Goal: Task Accomplishment & Management: Manage account settings

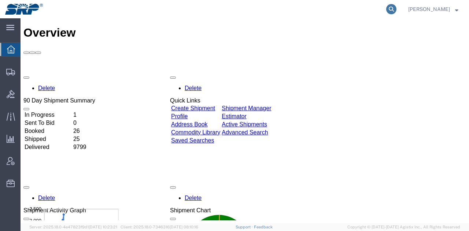
click at [393, 7] on icon at bounding box center [391, 9] width 10 height 10
click at [302, 6] on input "search" at bounding box center [274, 9] width 223 height 18
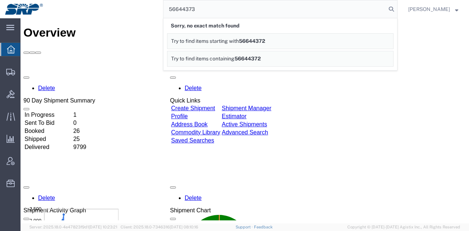
type input "56644373"
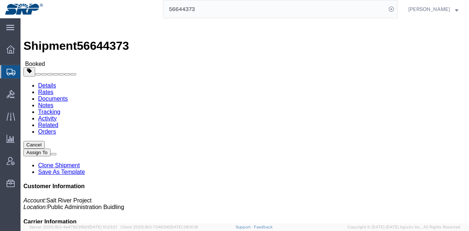
click link "Rates"
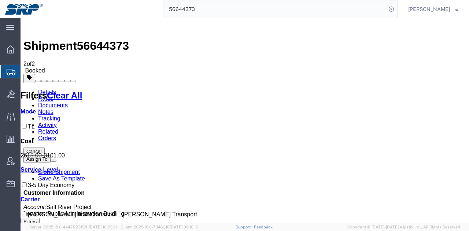
click at [53, 109] on link "Notes" at bounding box center [45, 112] width 15 height 6
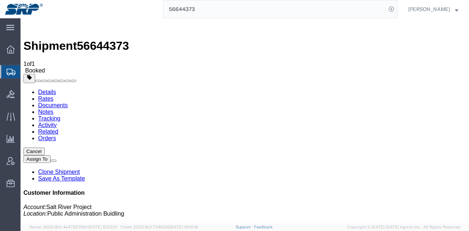
drag, startPoint x: 177, startPoint y: 100, endPoint x: 209, endPoint y: 110, distance: 33.8
copy td "Flatbed with tarp. Pick up 9/2, deliver 9/4"
click at [45, 148] on button "Cancel" at bounding box center [33, 152] width 21 height 8
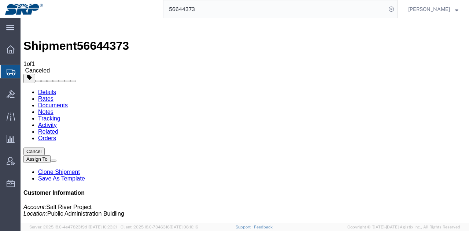
click div
click link "Clone Shipment"
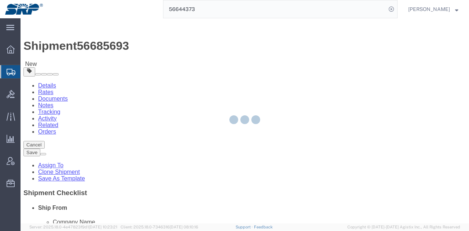
select select "54814"
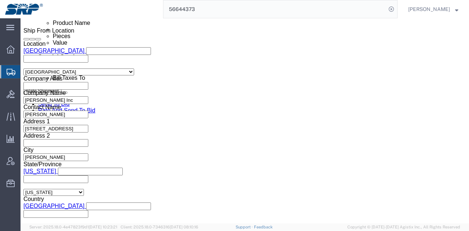
scroll to position [408, 0]
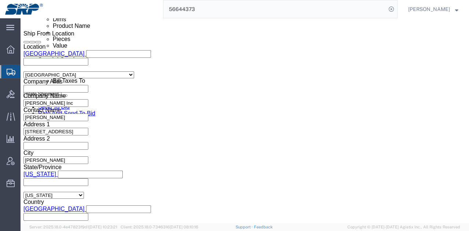
click div "[DATE] 9:54 AM"
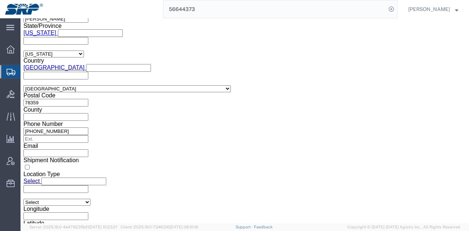
click input "9:54 AM"
click input "8:00 AM"
type input "7:00 AM"
click button "Apply"
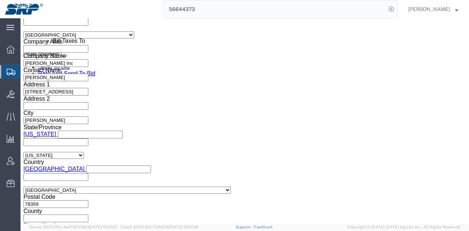
scroll to position [424, 0]
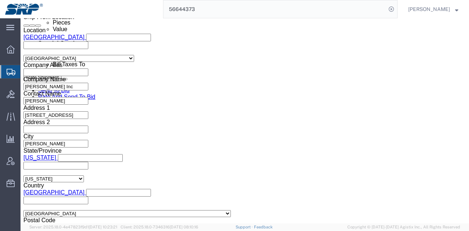
click div "[DATE] 8:00 AM"
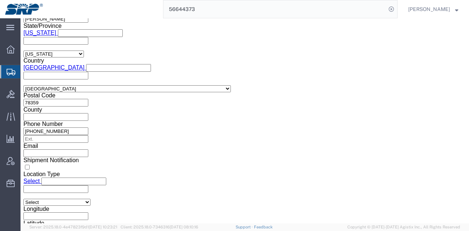
type input "4:00 PM"
click button "Apply"
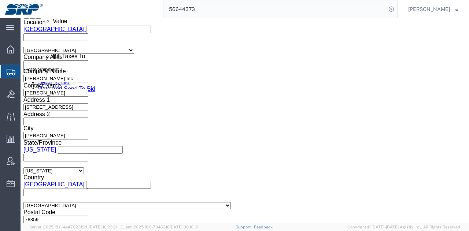
scroll to position [442, 0]
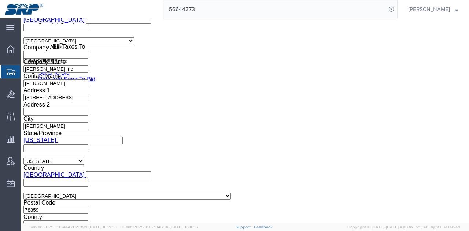
click div "[DATE] 9:00 AM"
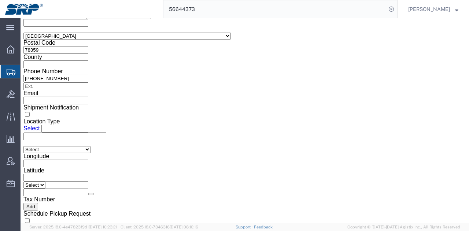
click input "9:00 AM"
type input "7:00 AM"
click button "Apply"
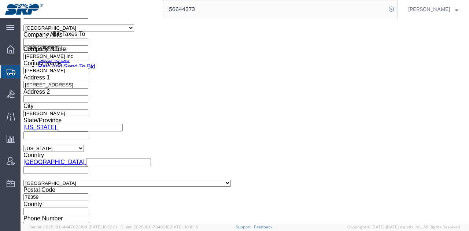
scroll to position [454, 0]
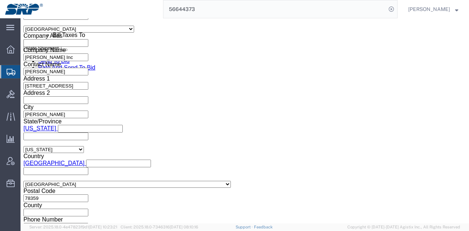
click div "[DATE] 8:00 AM"
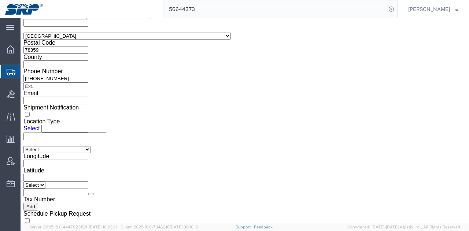
type input "3:00 PM"
click button "Apply"
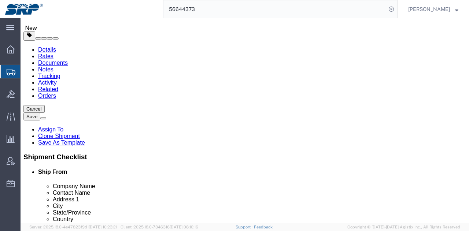
scroll to position [21, 0]
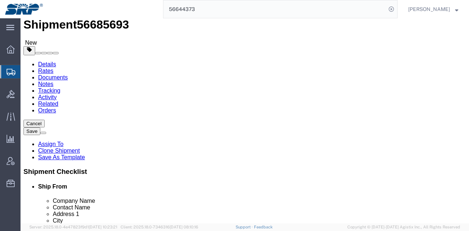
click link "Package Information"
click link "Special Services"
click link "Notes"
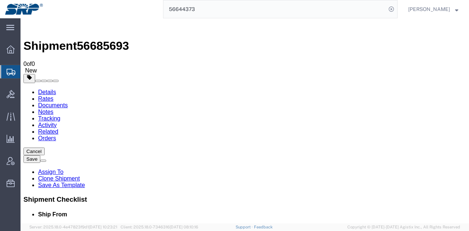
click at [46, 89] on link "Details" at bounding box center [47, 92] width 18 height 6
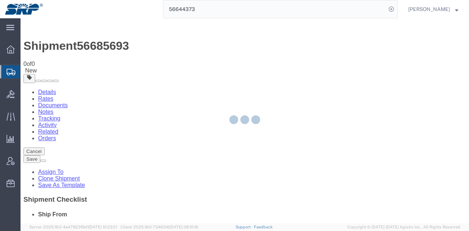
select select "54814"
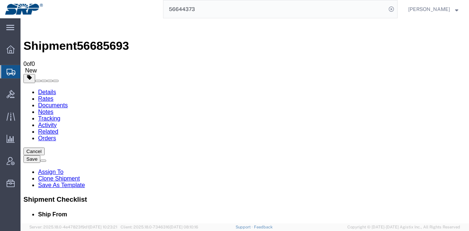
click link "Send To Bid"
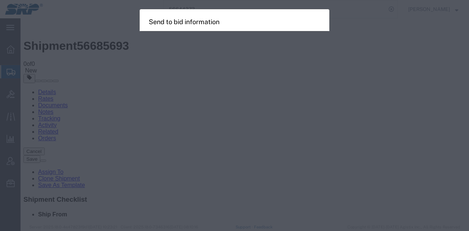
select select "TL"
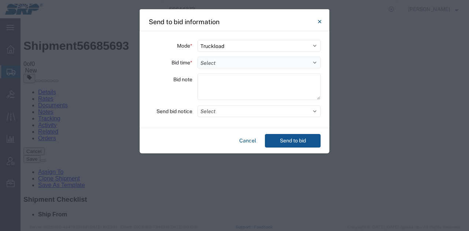
click at [218, 64] on select "Select 30 Min (Rush) 1 Hour (Rush) 2 Hours (Rush) 4 Hours (Rush) 8 Hours (Rush)…" at bounding box center [258, 63] width 123 height 12
select select "24"
click at [197, 57] on select "Select 30 Min (Rush) 1 Hour (Rush) 2 Hours (Rush) 4 Hours (Rush) 8 Hours (Rush)…" at bounding box center [258, 63] width 123 height 12
click at [236, 85] on textarea at bounding box center [258, 87] width 123 height 26
paste textarea "Flatbed with tarp. Pick up 9/2, deliver 9/4"
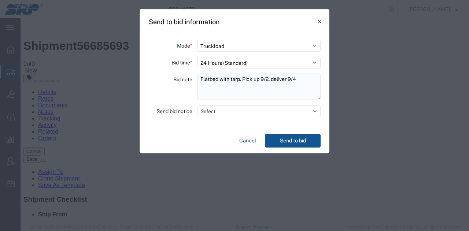
drag, startPoint x: 302, startPoint y: 79, endPoint x: 245, endPoint y: 79, distance: 57.5
click at [245, 79] on textarea "Flatbed with tarp. Pick up 9/2, deliver 9/4" at bounding box center [258, 87] width 123 height 26
type textarea "Flatbed with tarp. Ready now, deliver by 9/5"
click at [229, 109] on button "Select" at bounding box center [258, 111] width 123 height 12
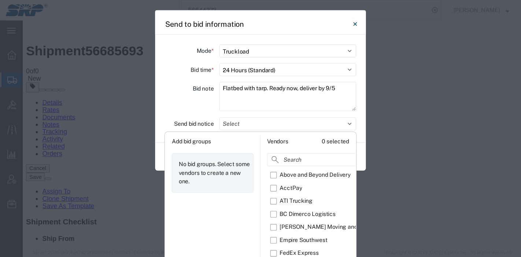
scroll to position [13, 0]
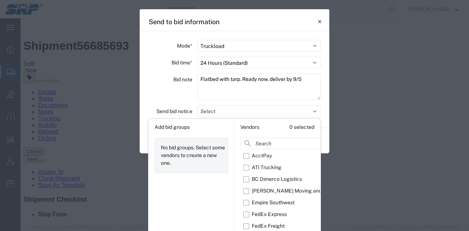
drag, startPoint x: 468, startPoint y: 85, endPoint x: 464, endPoint y: 125, distance: 39.8
click at [464, 125] on div "Send to bid information Mode * Select Small Parcel Truckload Air Rail Less than…" at bounding box center [234, 115] width 469 height 231
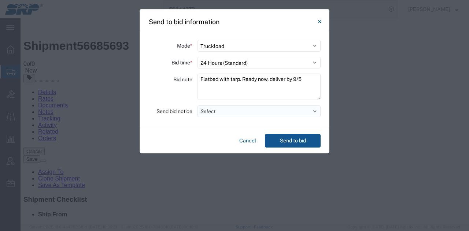
click at [281, 115] on button "Select" at bounding box center [258, 111] width 123 height 12
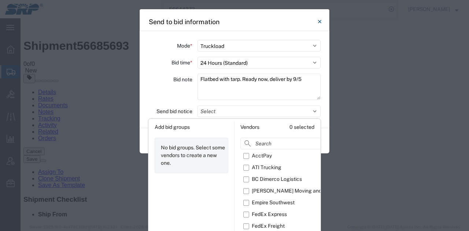
click at [279, 101] on div "Flatbed with tarp. Ready now, deliver by 9/5" at bounding box center [258, 88] width 123 height 29
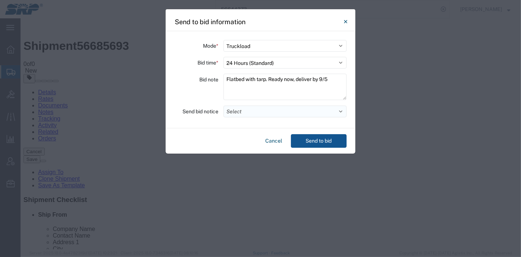
drag, startPoint x: 279, startPoint y: 101, endPoint x: 310, endPoint y: 112, distance: 32.8
click at [310, 112] on button "Select" at bounding box center [284, 111] width 123 height 12
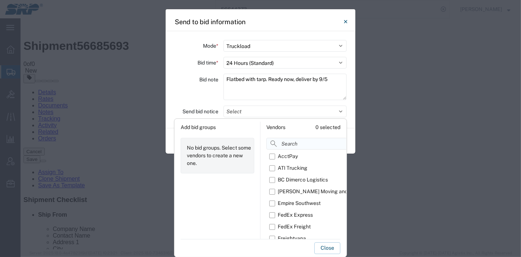
click at [313, 143] on input at bounding box center [318, 144] width 104 height 12
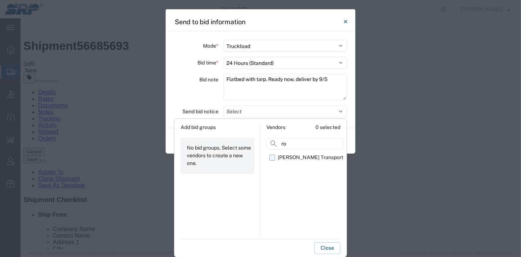
click at [270, 155] on label "[PERSON_NAME] Transport" at bounding box center [306, 158] width 74 height 12
click at [0, 0] on input "[PERSON_NAME] Transport" at bounding box center [0, 0] width 0 height 0
click at [308, 141] on input "ro" at bounding box center [304, 144] width 77 height 12
type input "r"
type input "mae"
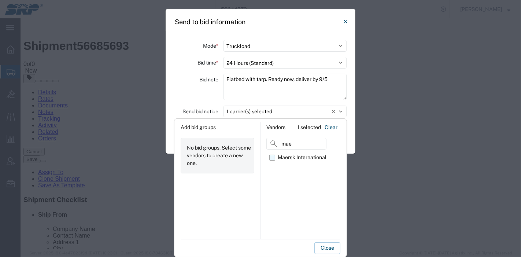
click at [298, 155] on div "Maersk International" at bounding box center [302, 157] width 49 height 8
click at [0, 0] on input "Maersk International" at bounding box center [0, 0] width 0 height 0
click at [349, 108] on div "Mode * Select Small Parcel Truckload Air Rail Less than Truckload Ocean Freight…" at bounding box center [261, 79] width 190 height 97
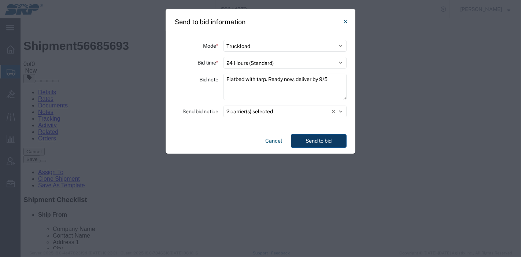
click at [311, 134] on button "Send to bid" at bounding box center [319, 141] width 56 height 14
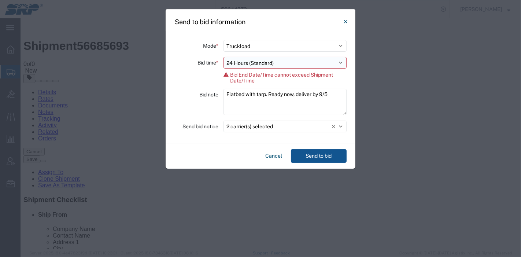
click at [253, 59] on select "Select 30 Min (Rush) 1 Hour (Rush) 2 Hours (Rush) 4 Hours (Rush) 8 Hours (Rush)…" at bounding box center [284, 63] width 123 height 12
select select "20"
click at [223, 57] on select "Select 30 Min (Rush) 1 Hour (Rush) 2 Hours (Rush) 4 Hours (Rush) 8 Hours (Rush)…" at bounding box center [284, 63] width 123 height 12
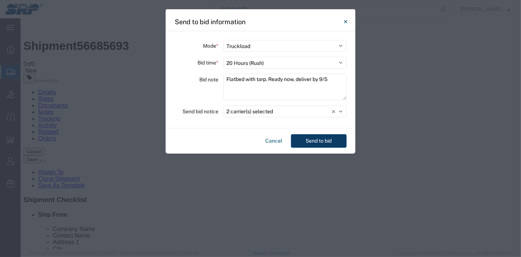
click at [337, 141] on button "Send to bid" at bounding box center [319, 141] width 56 height 14
